Goal: Task Accomplishment & Management: Manage account settings

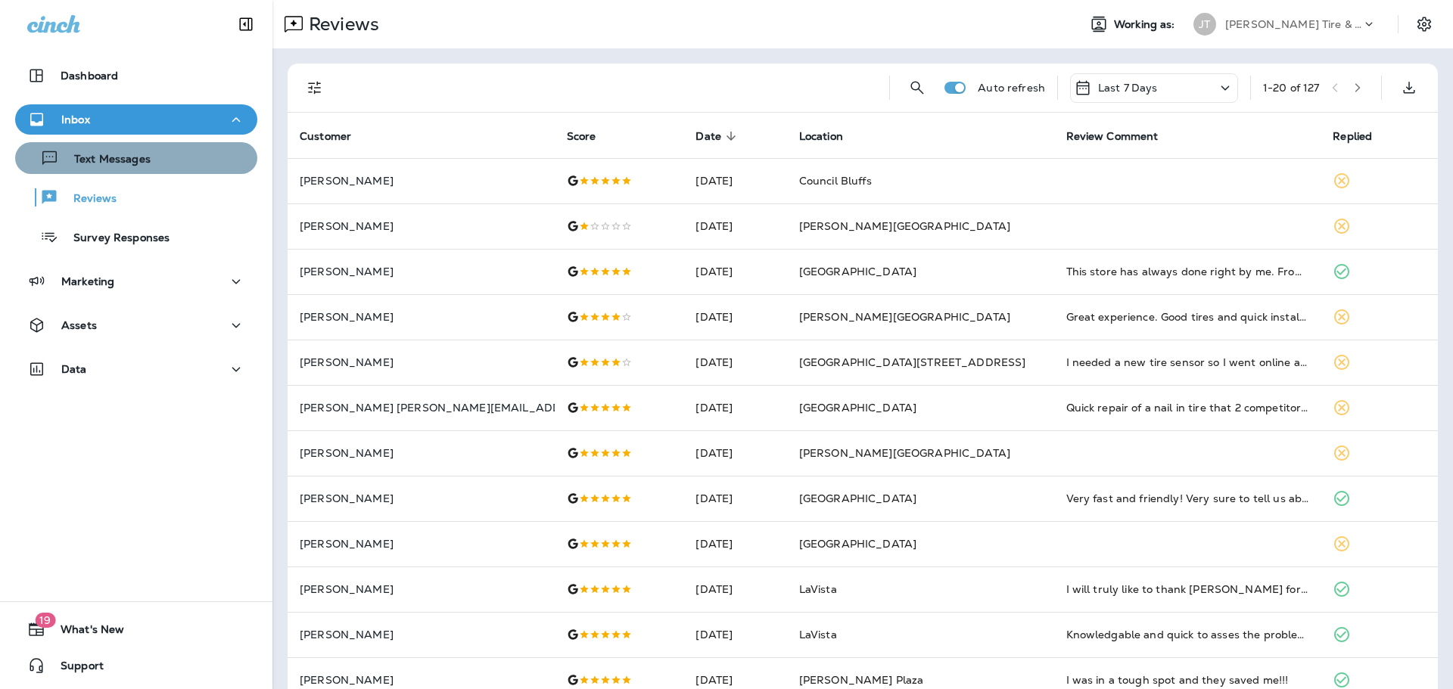
click at [149, 169] on button "Text Messages" at bounding box center [136, 158] width 242 height 32
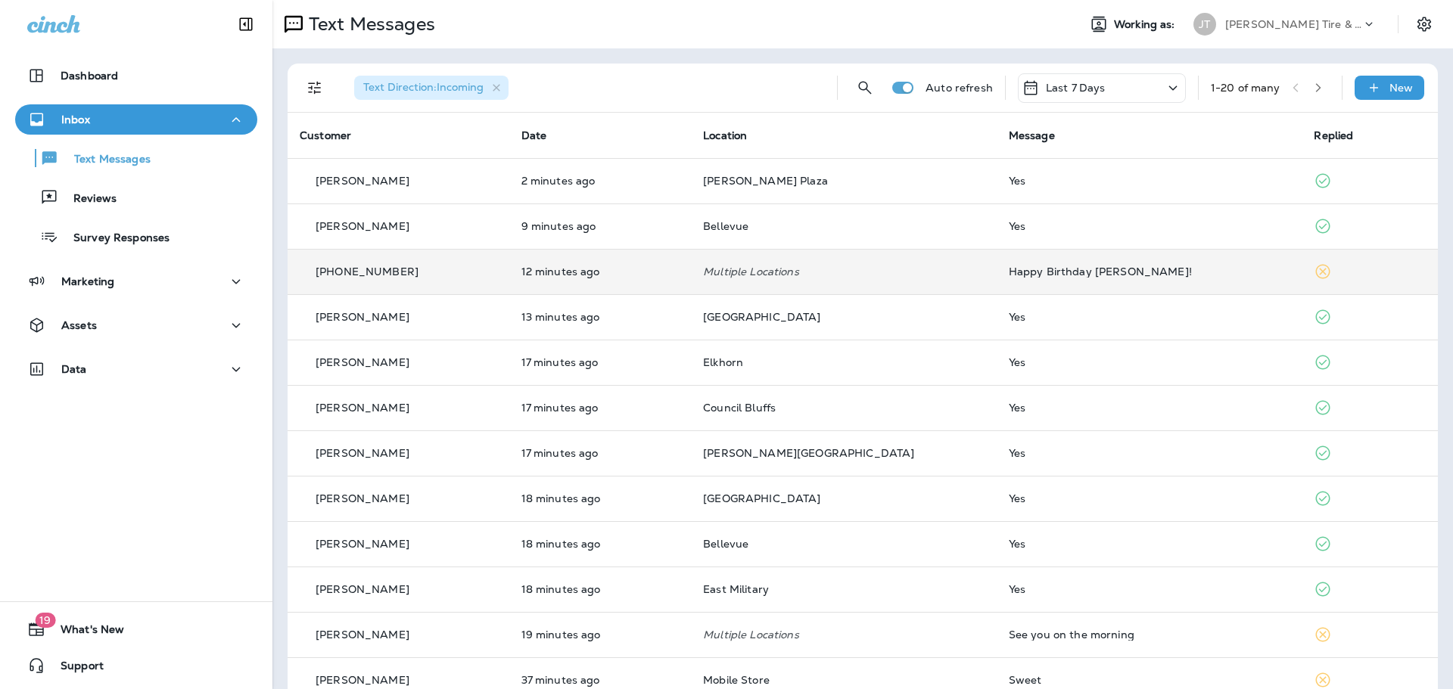
click at [1017, 289] on td "Happy Birthday [PERSON_NAME]!" at bounding box center [1149, 271] width 306 height 45
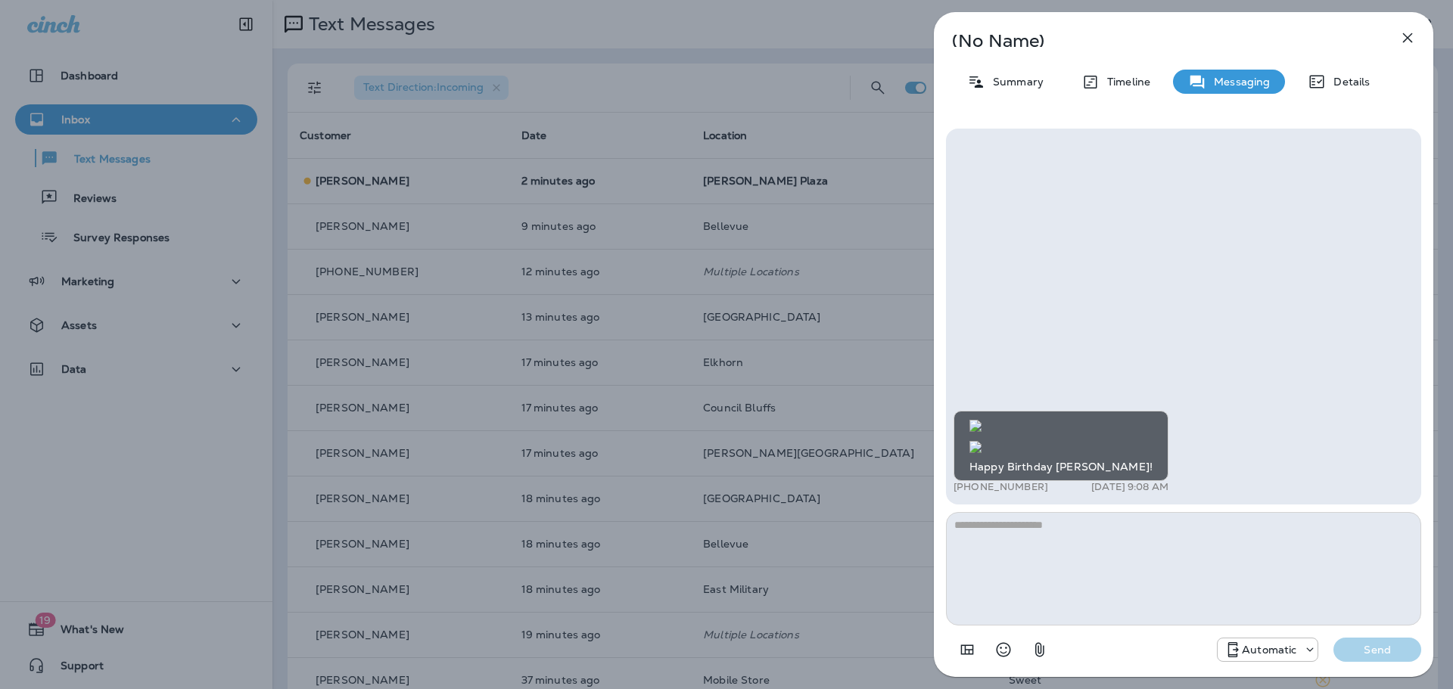
scroll to position [-477, 0]
click at [1406, 39] on icon "button" at bounding box center [1408, 38] width 10 height 10
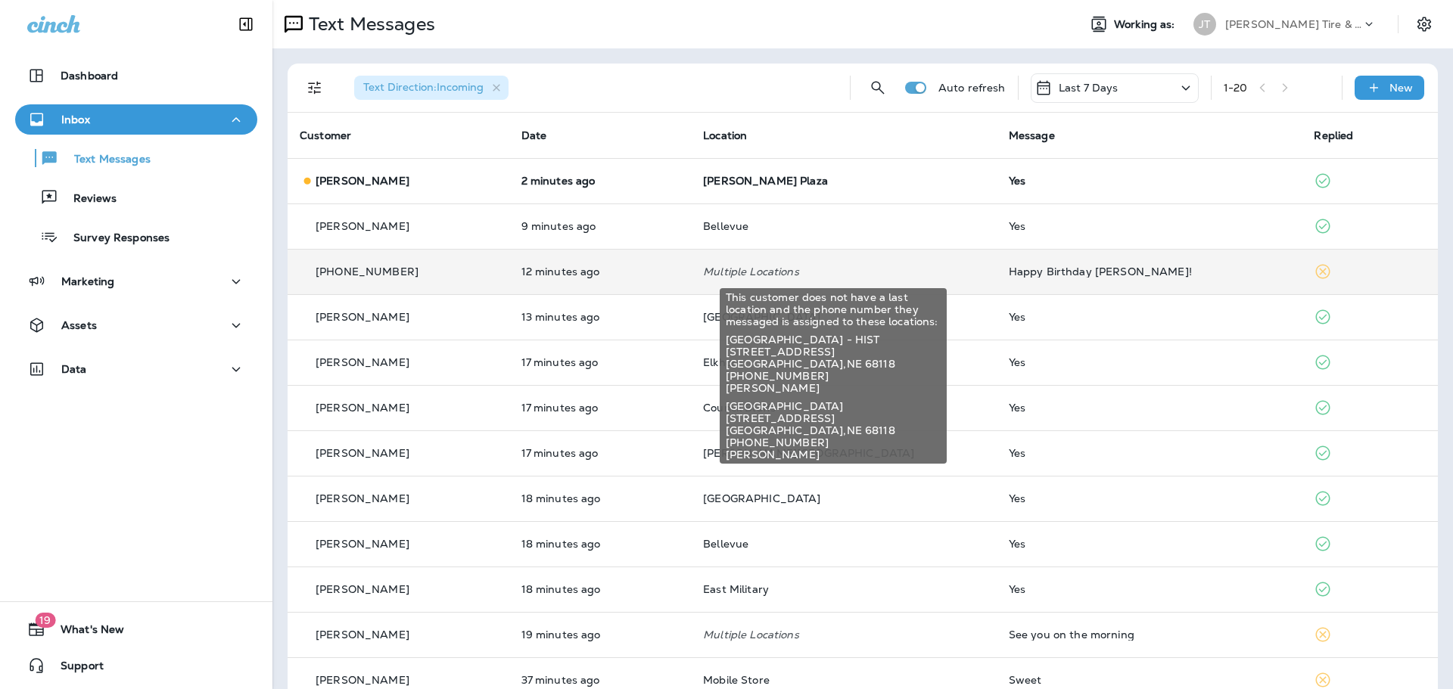
click at [787, 274] on p "Multiple Locations" at bounding box center [843, 272] width 281 height 12
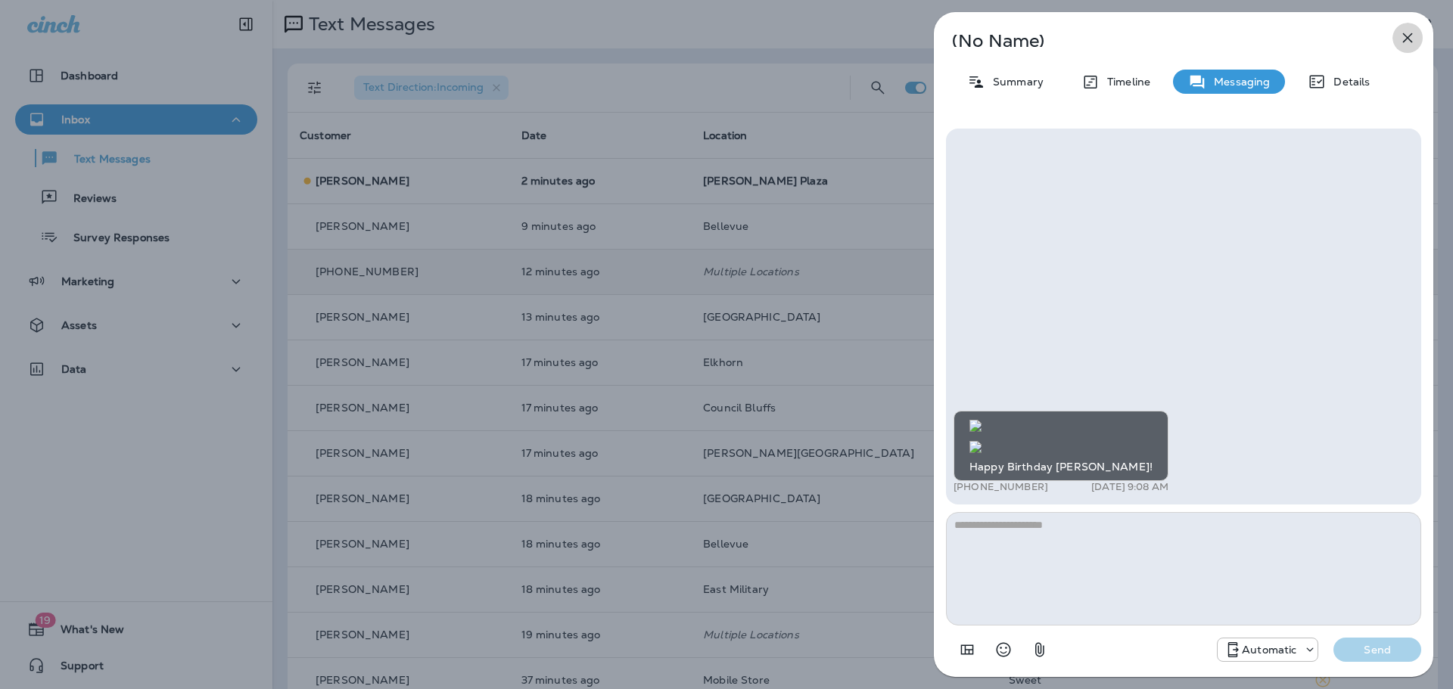
click at [1414, 48] on button "button" at bounding box center [1407, 38] width 30 height 30
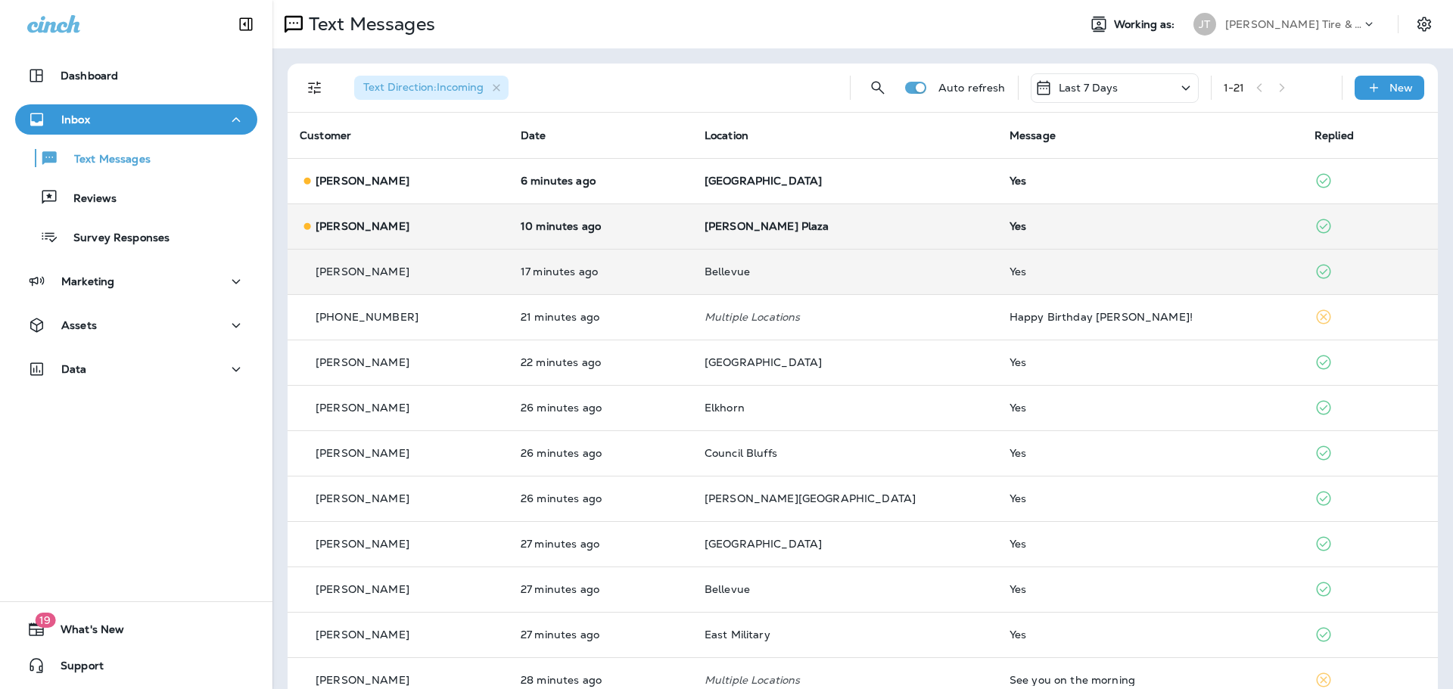
click at [1094, 204] on td "Yes" at bounding box center [1149, 226] width 305 height 45
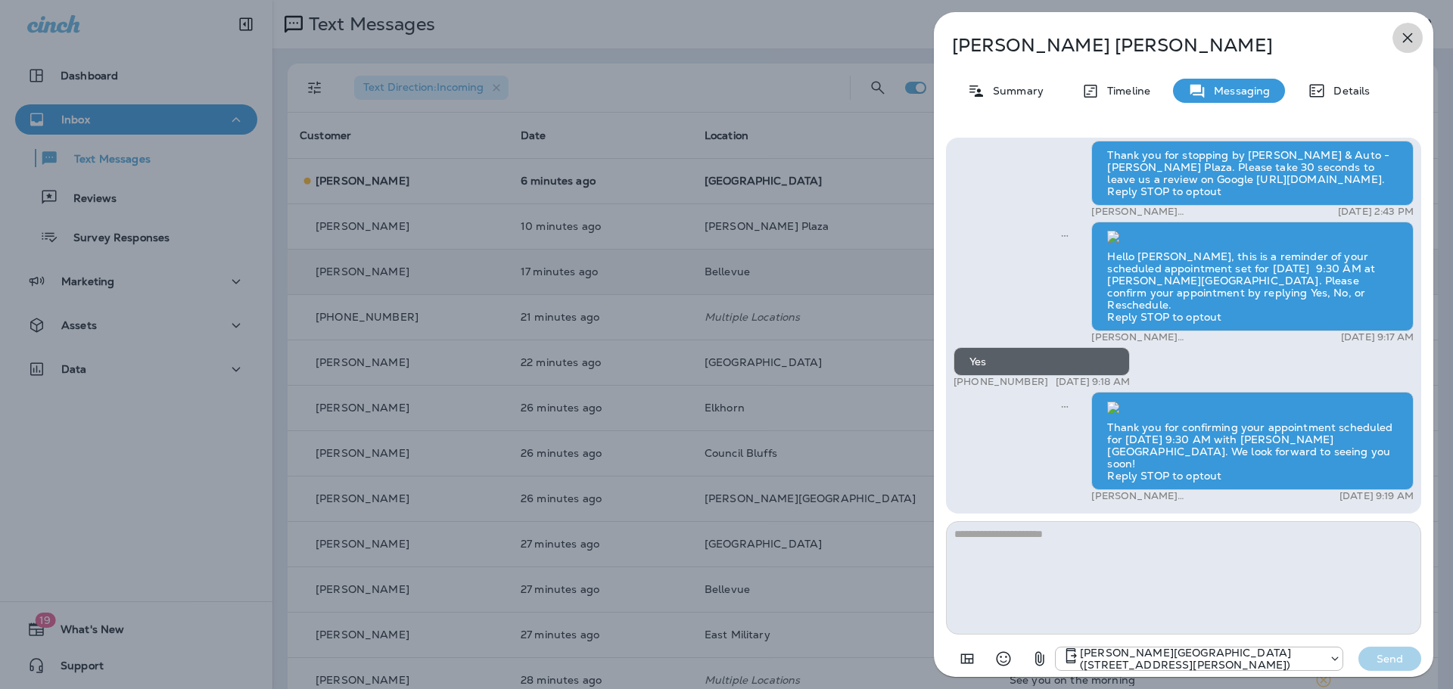
click at [1416, 34] on icon "button" at bounding box center [1407, 38] width 18 height 18
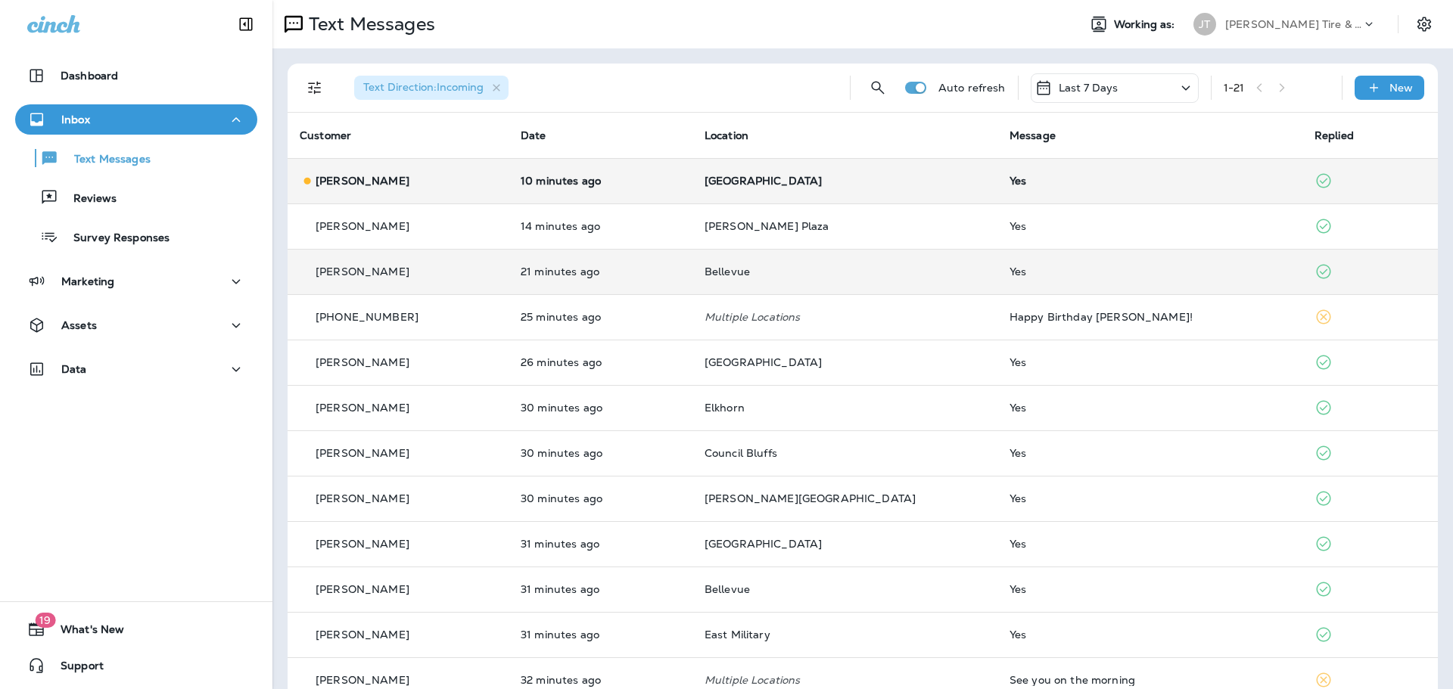
click at [371, 189] on td "[PERSON_NAME]" at bounding box center [397, 180] width 221 height 45
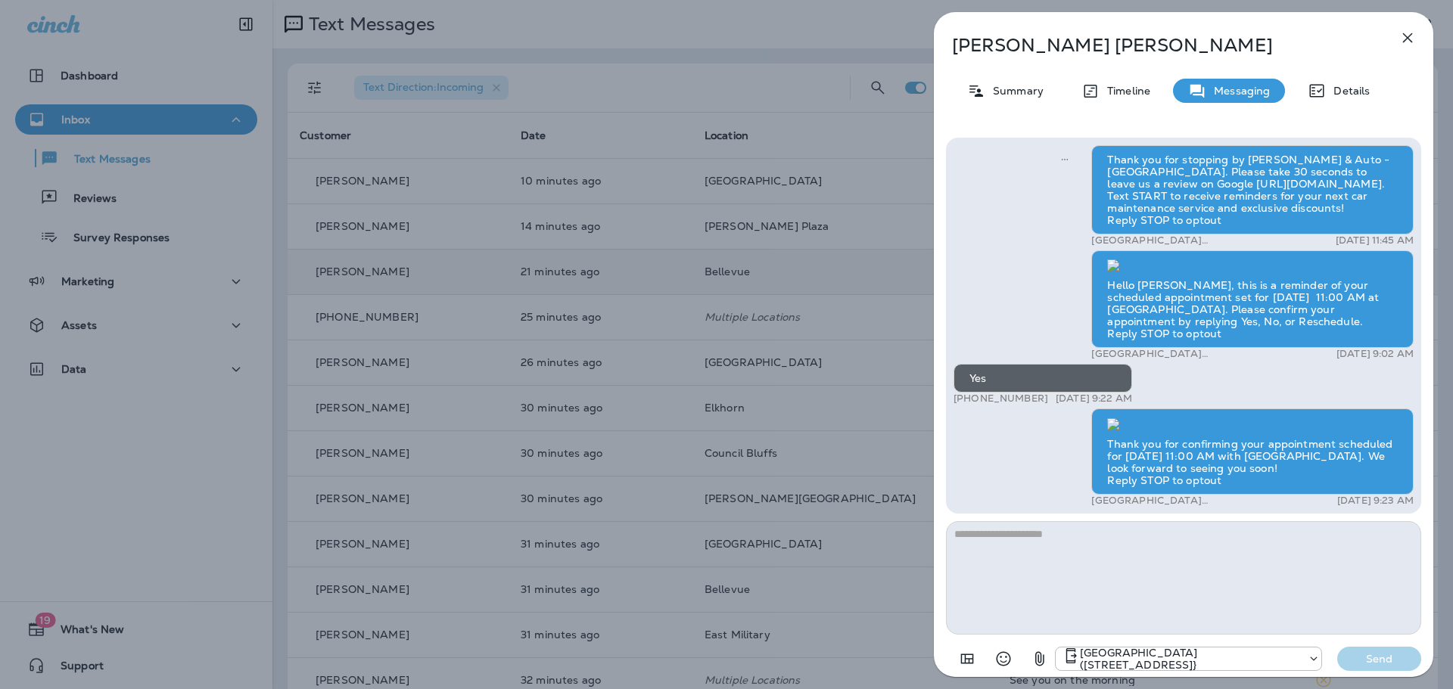
scroll to position [-239, 0]
click at [1400, 35] on icon "button" at bounding box center [1407, 38] width 18 height 18
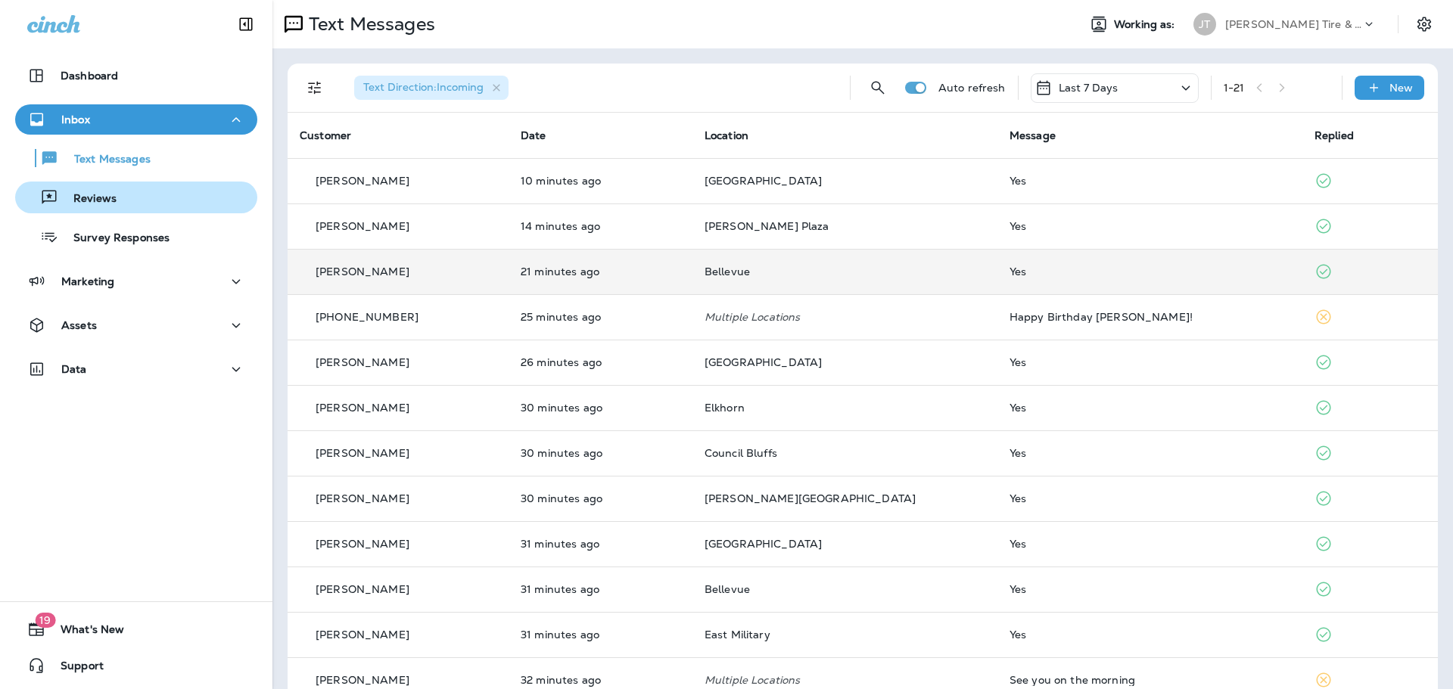
click at [95, 193] on p "Reviews" at bounding box center [87, 199] width 58 height 14
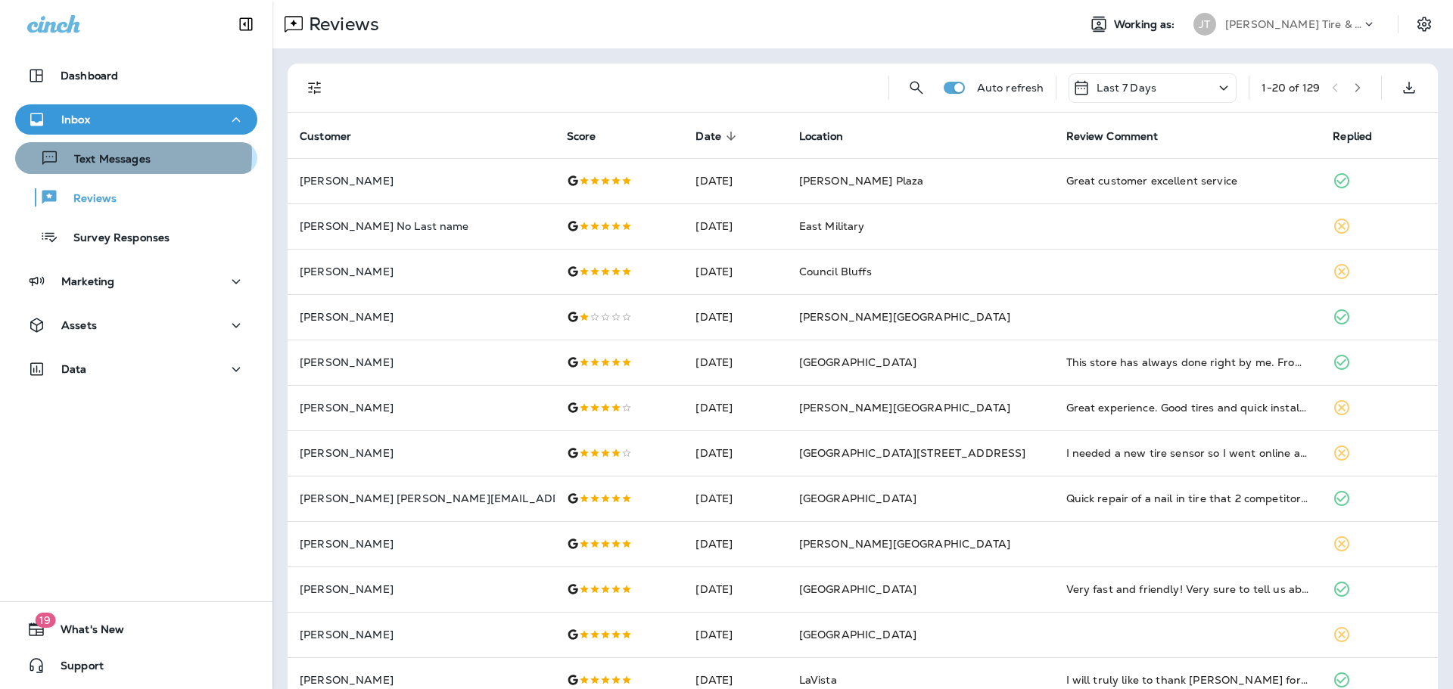
click at [117, 155] on p "Text Messages" at bounding box center [105, 160] width 92 height 14
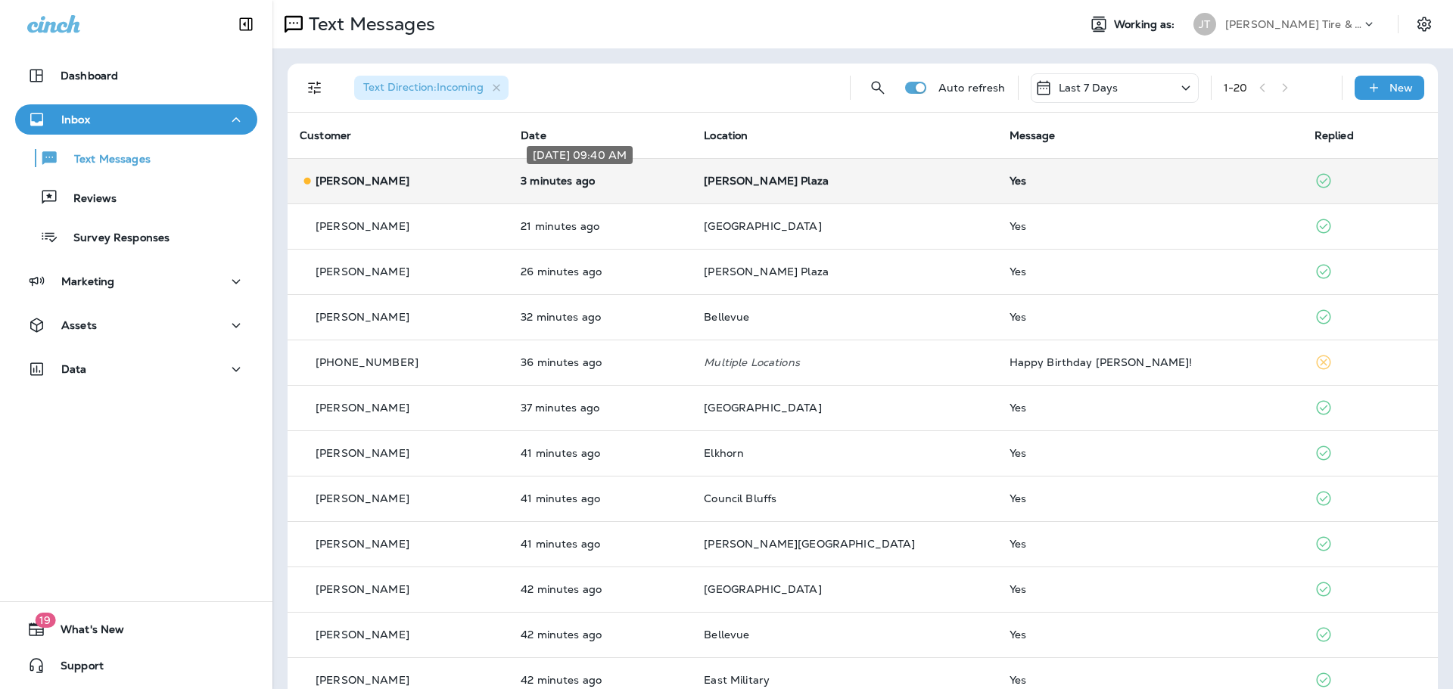
click at [659, 176] on p "3 minutes ago" at bounding box center [600, 181] width 159 height 12
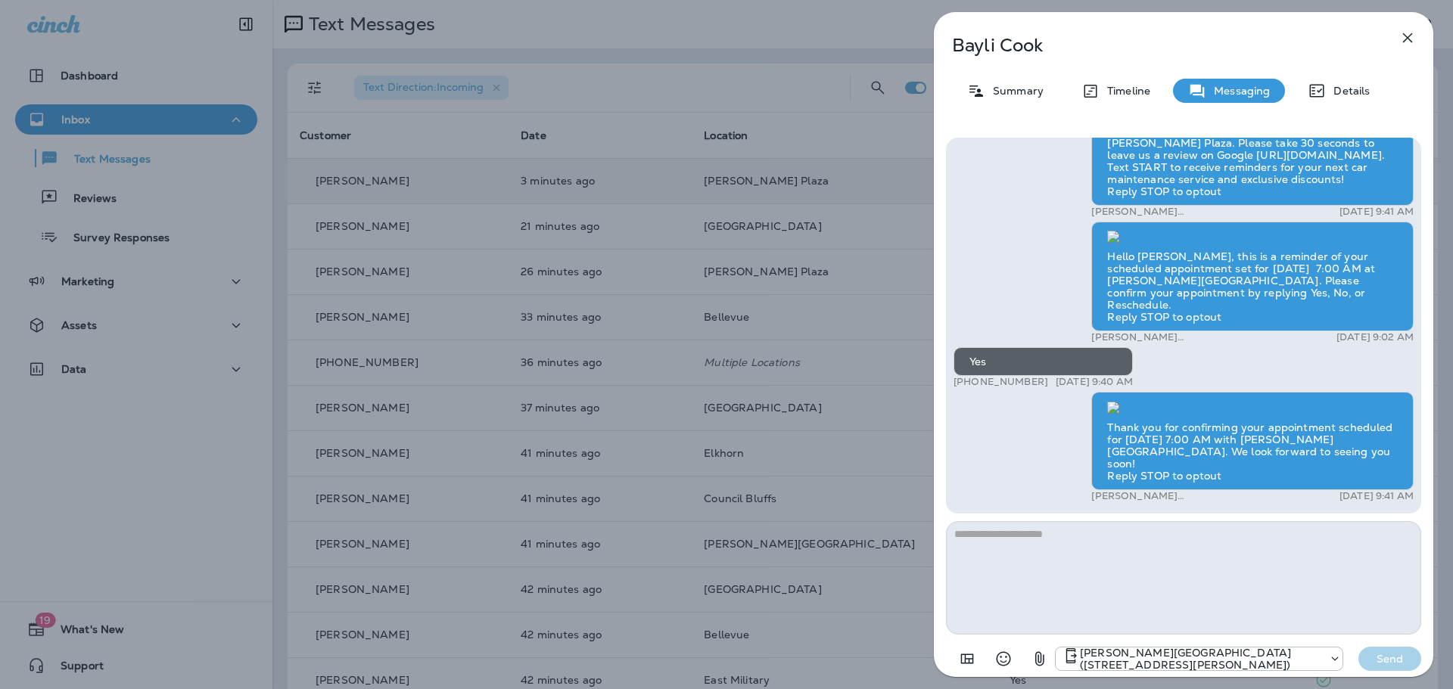
click at [1405, 39] on icon "button" at bounding box center [1408, 38] width 10 height 10
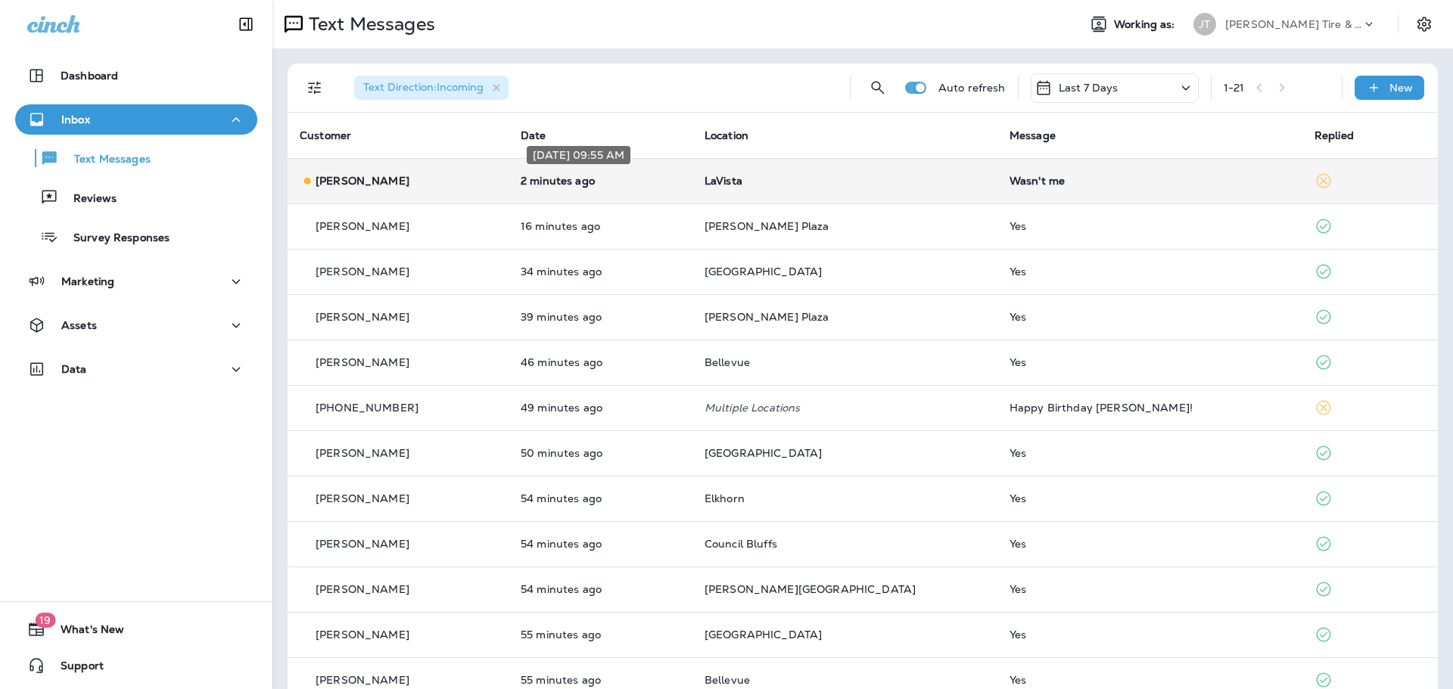
click at [561, 182] on p "2 minutes ago" at bounding box center [601, 181] width 160 height 12
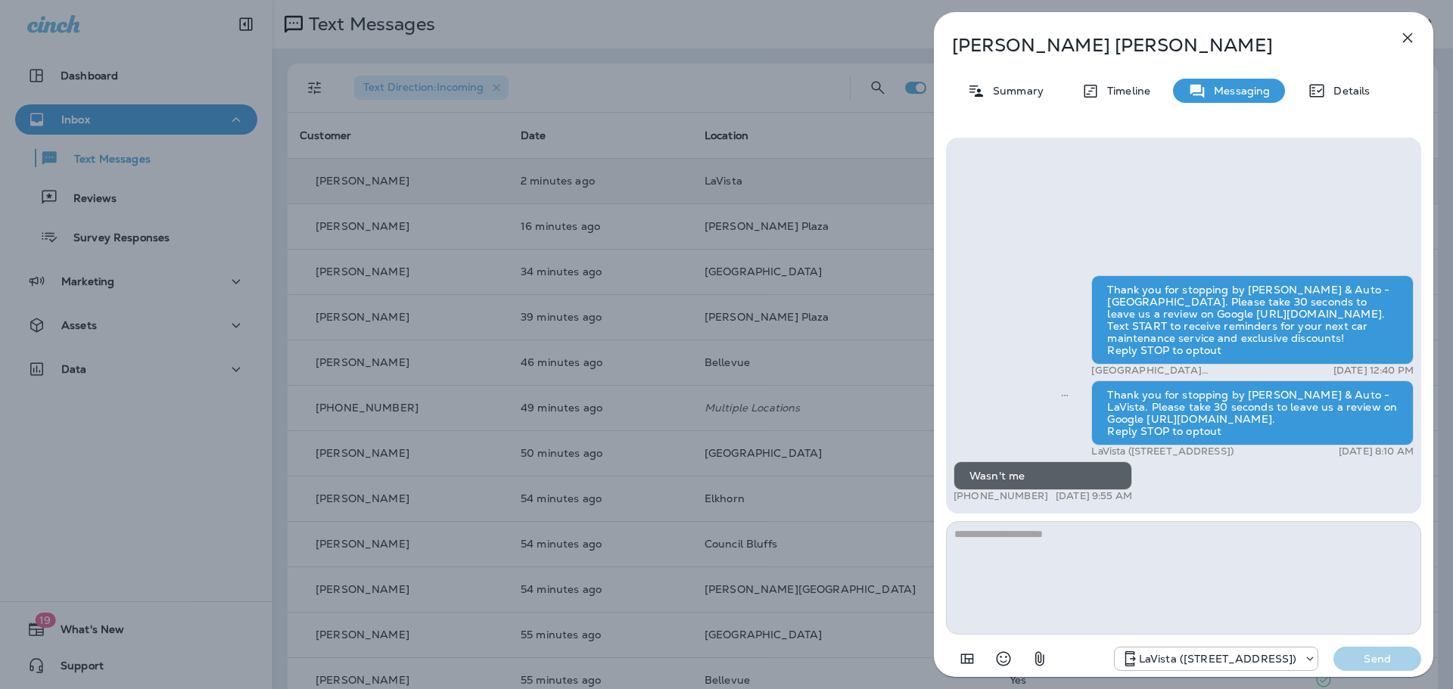
click at [1416, 36] on icon "button" at bounding box center [1407, 38] width 18 height 18
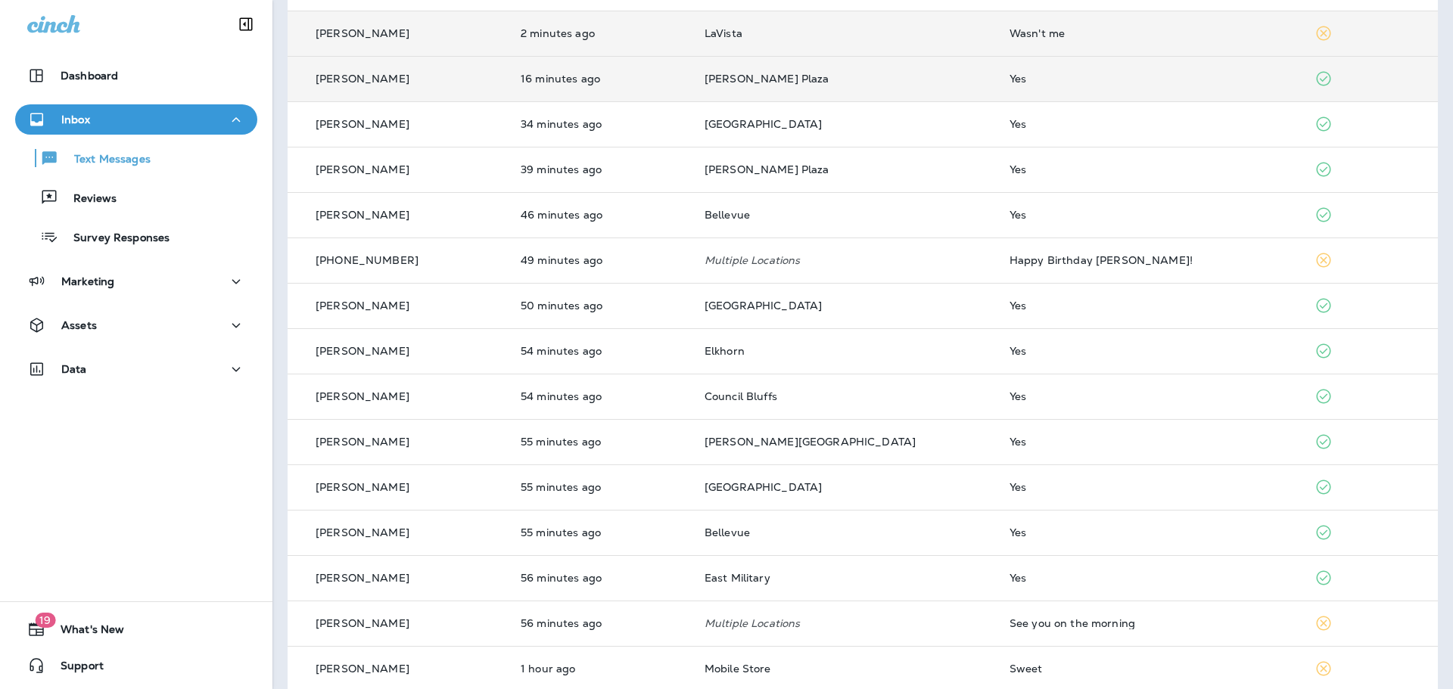
scroll to position [151, 0]
